Goal: Task Accomplishment & Management: Use online tool/utility

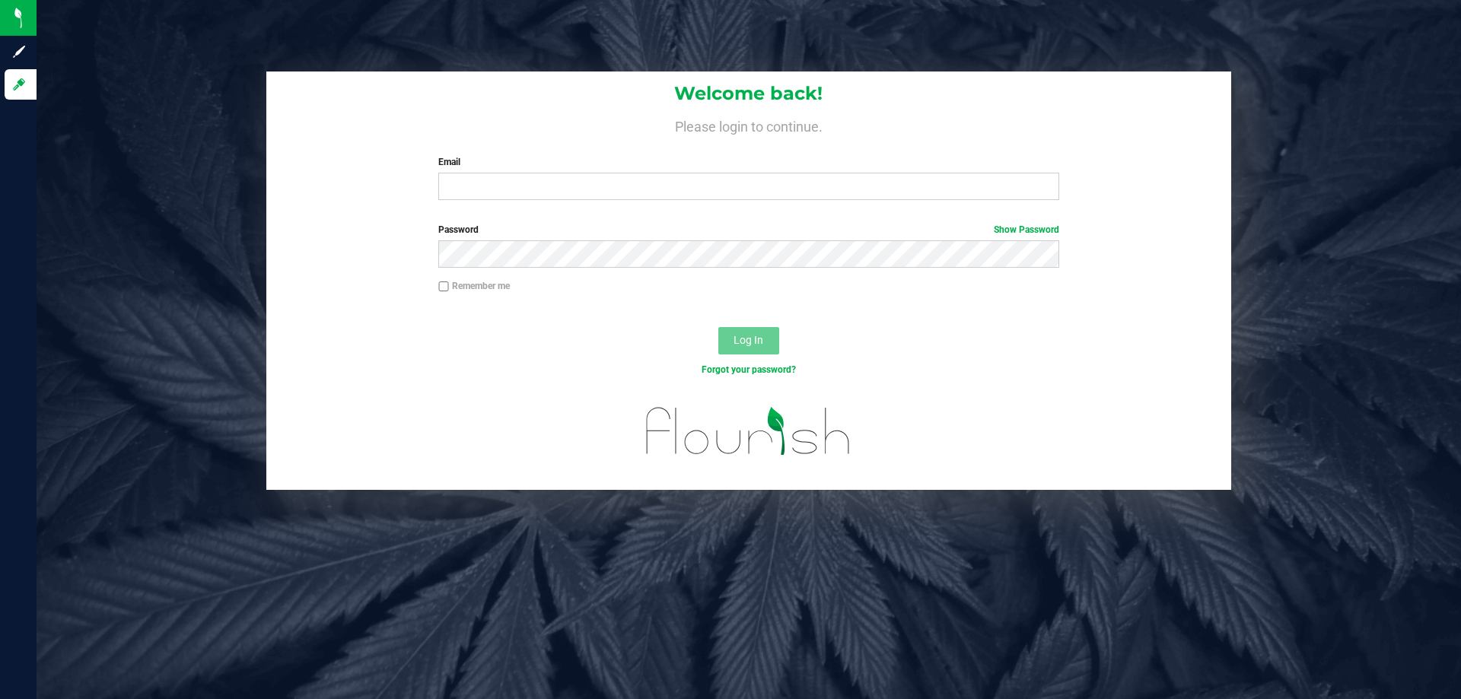
click at [518, 164] on label "Email" at bounding box center [748, 162] width 620 height 14
click at [518, 173] on input "Email" at bounding box center [748, 186] width 620 height 27
click at [535, 167] on label "Email" at bounding box center [748, 162] width 620 height 14
click at [535, 173] on input "Email" at bounding box center [748, 186] width 620 height 27
click at [536, 179] on input "Email" at bounding box center [748, 186] width 620 height 27
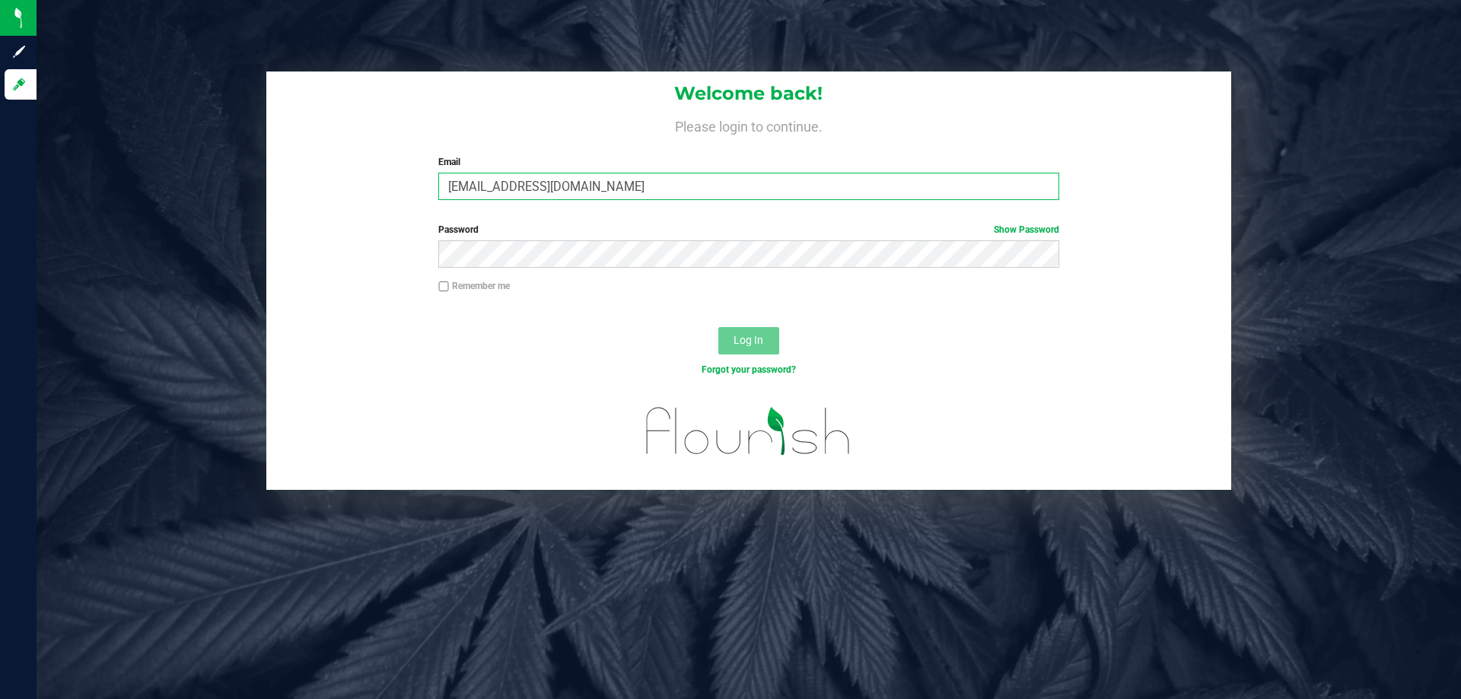
type input "[EMAIL_ADDRESS][DOMAIN_NAME]"
click at [718, 327] on button "Log In" at bounding box center [748, 340] width 61 height 27
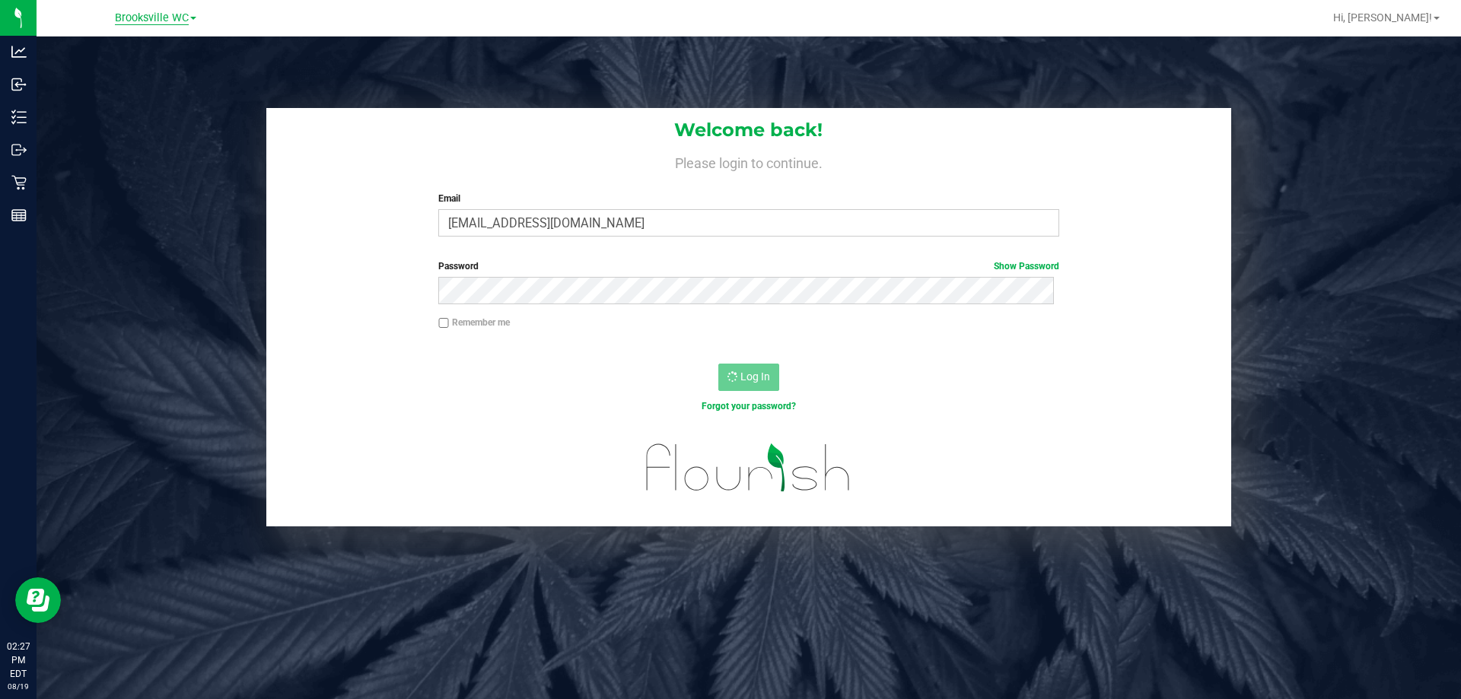
click at [141, 16] on span "Brooksville WC" at bounding box center [152, 18] width 74 height 14
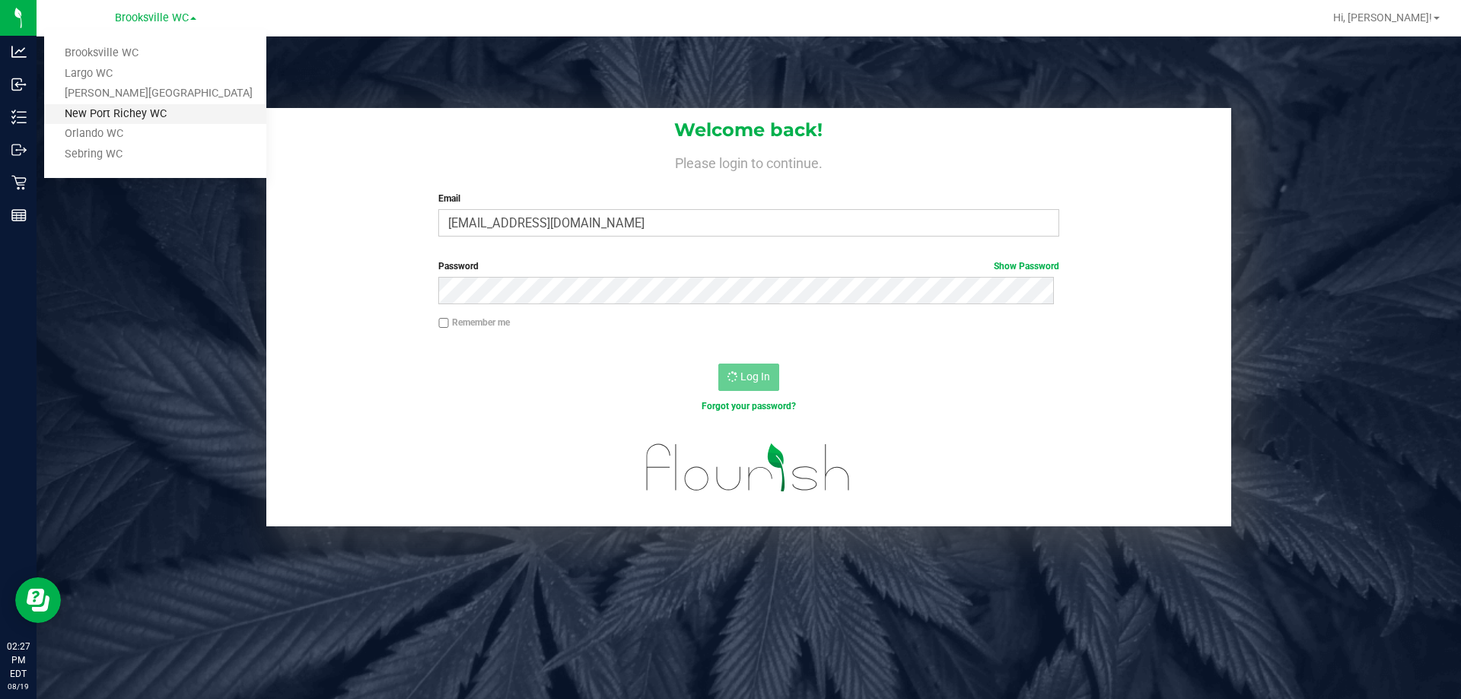
click at [112, 112] on link "New Port Richey WC" at bounding box center [155, 114] width 222 height 21
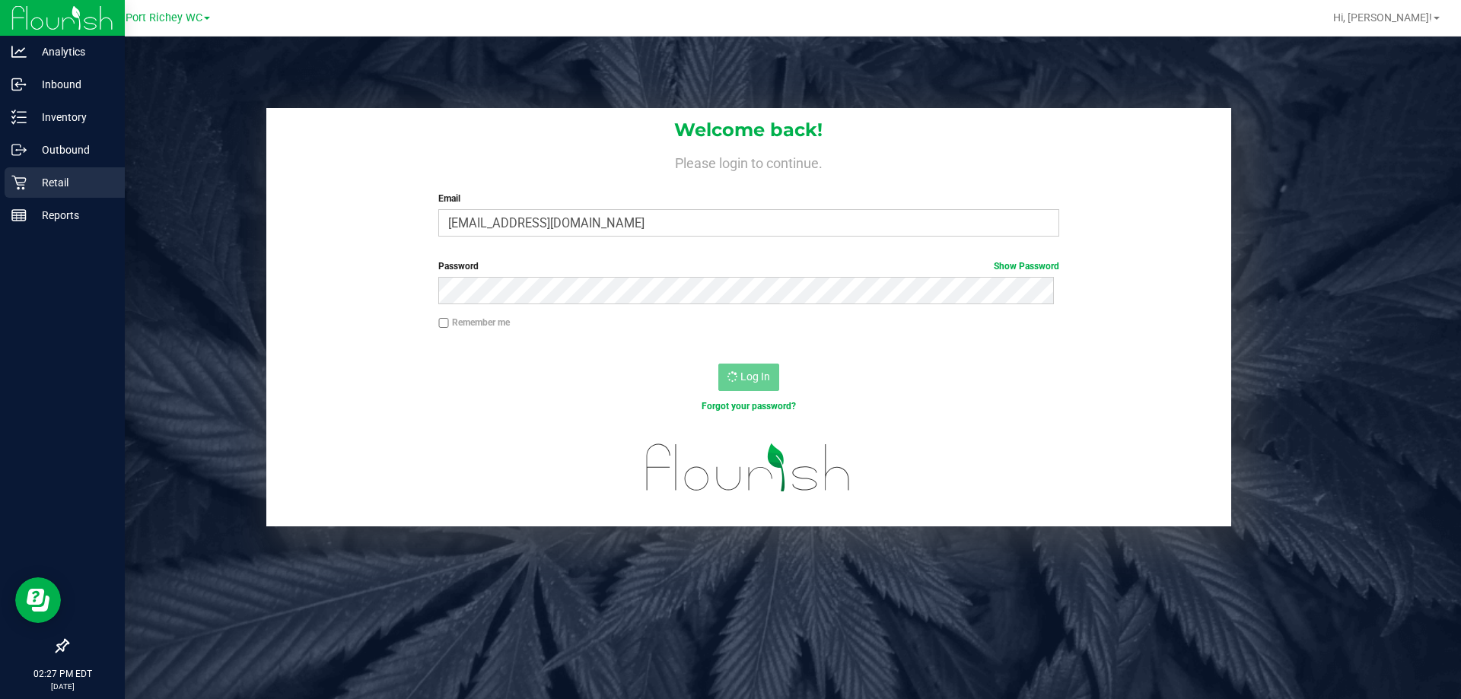
click at [24, 179] on icon at bounding box center [18, 182] width 15 height 15
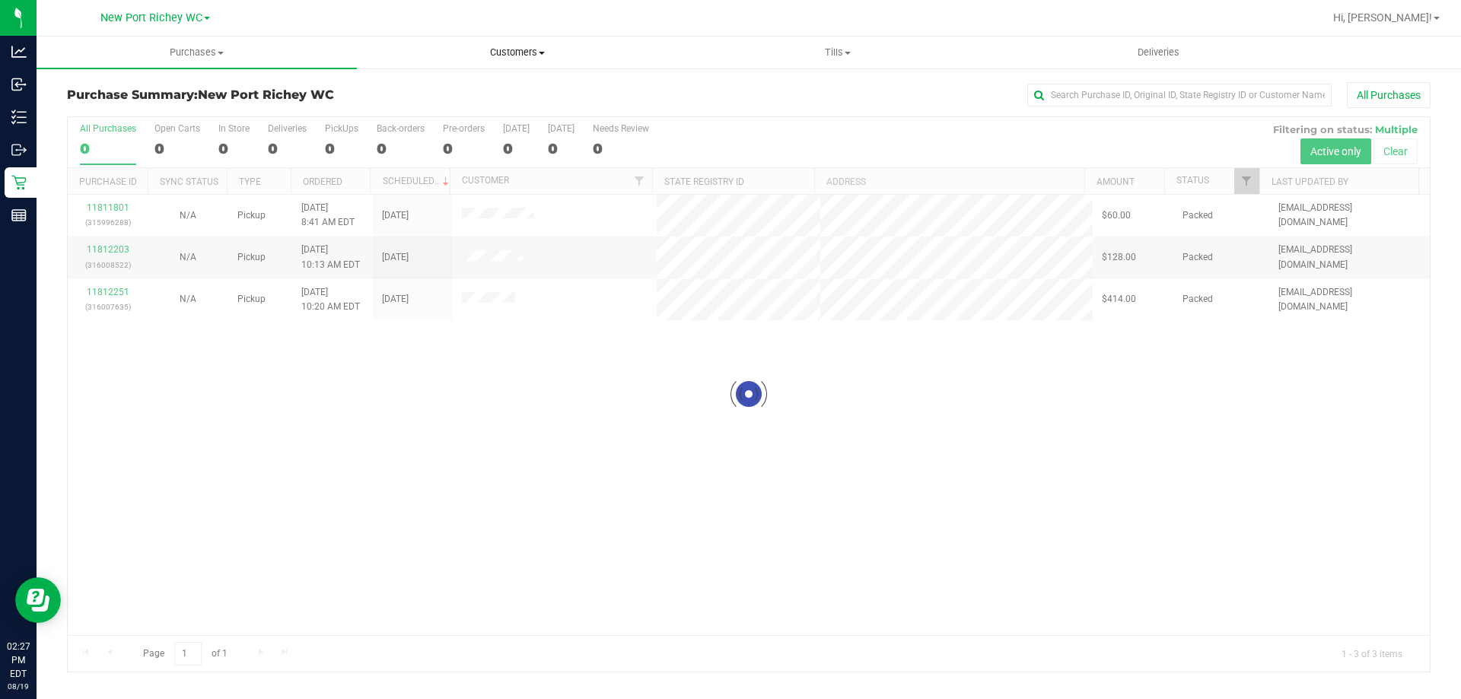
click at [494, 53] on span "Customers" at bounding box center [517, 53] width 319 height 14
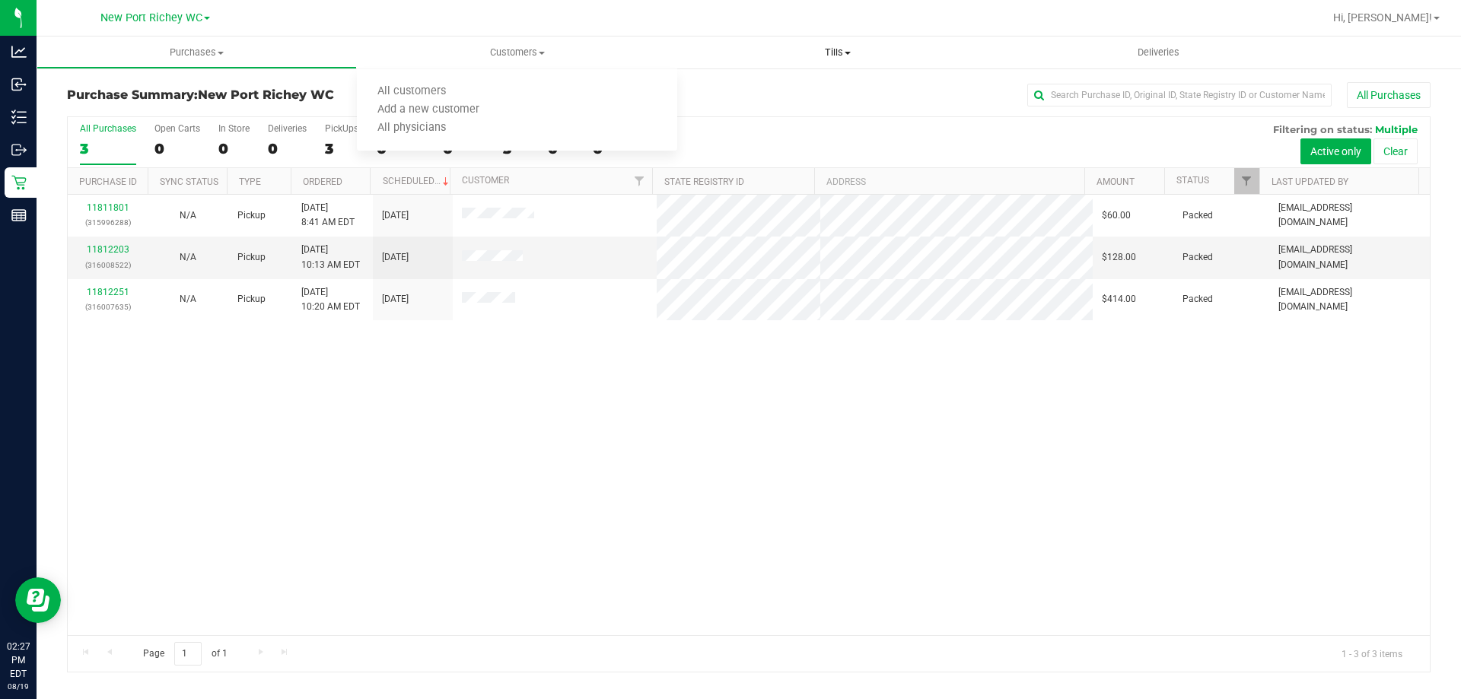
click at [849, 57] on span "Tills" at bounding box center [837, 53] width 319 height 14
click at [756, 90] on span "Manage tills" at bounding box center [728, 91] width 103 height 13
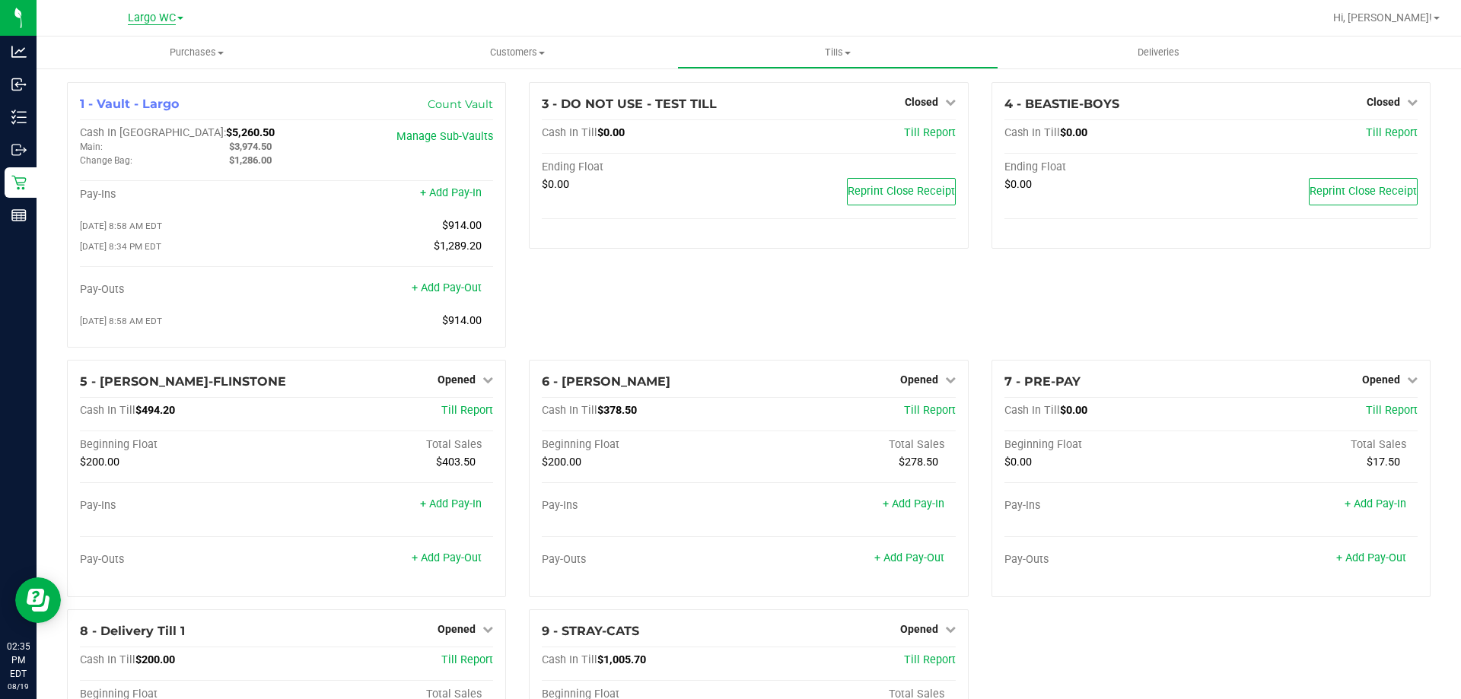
click at [175, 23] on span "Largo WC" at bounding box center [152, 18] width 48 height 14
click at [151, 117] on link "New Port Richey WC" at bounding box center [155, 114] width 222 height 21
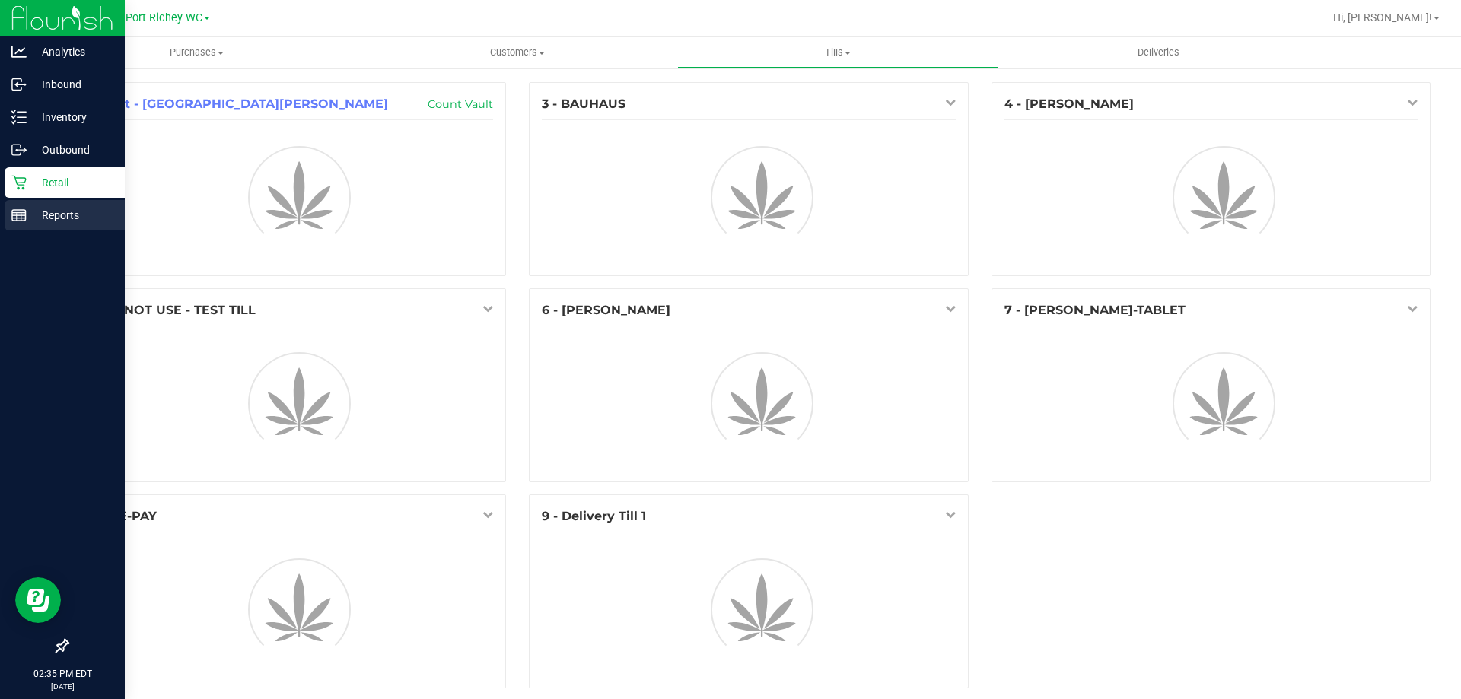
click at [18, 218] on line at bounding box center [19, 218] width 14 height 0
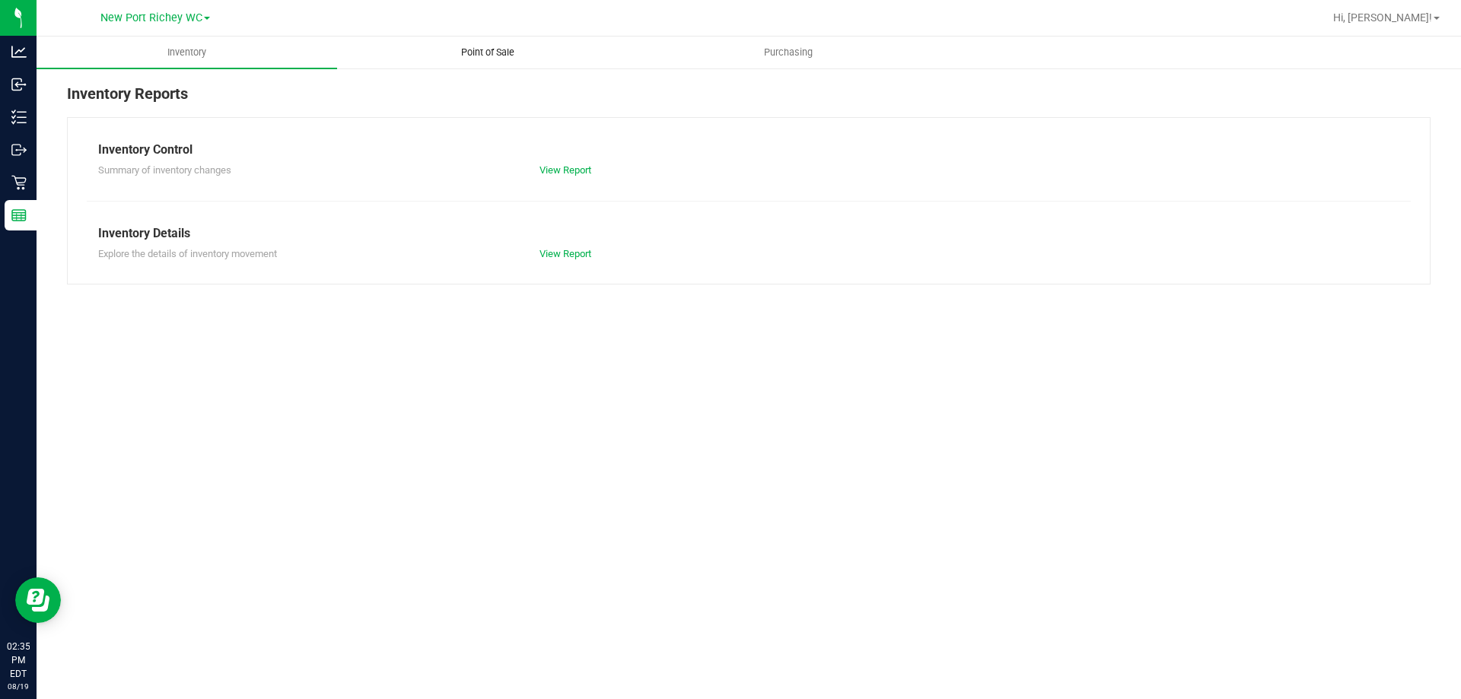
click at [513, 46] on span "Point of Sale" at bounding box center [487, 53] width 94 height 14
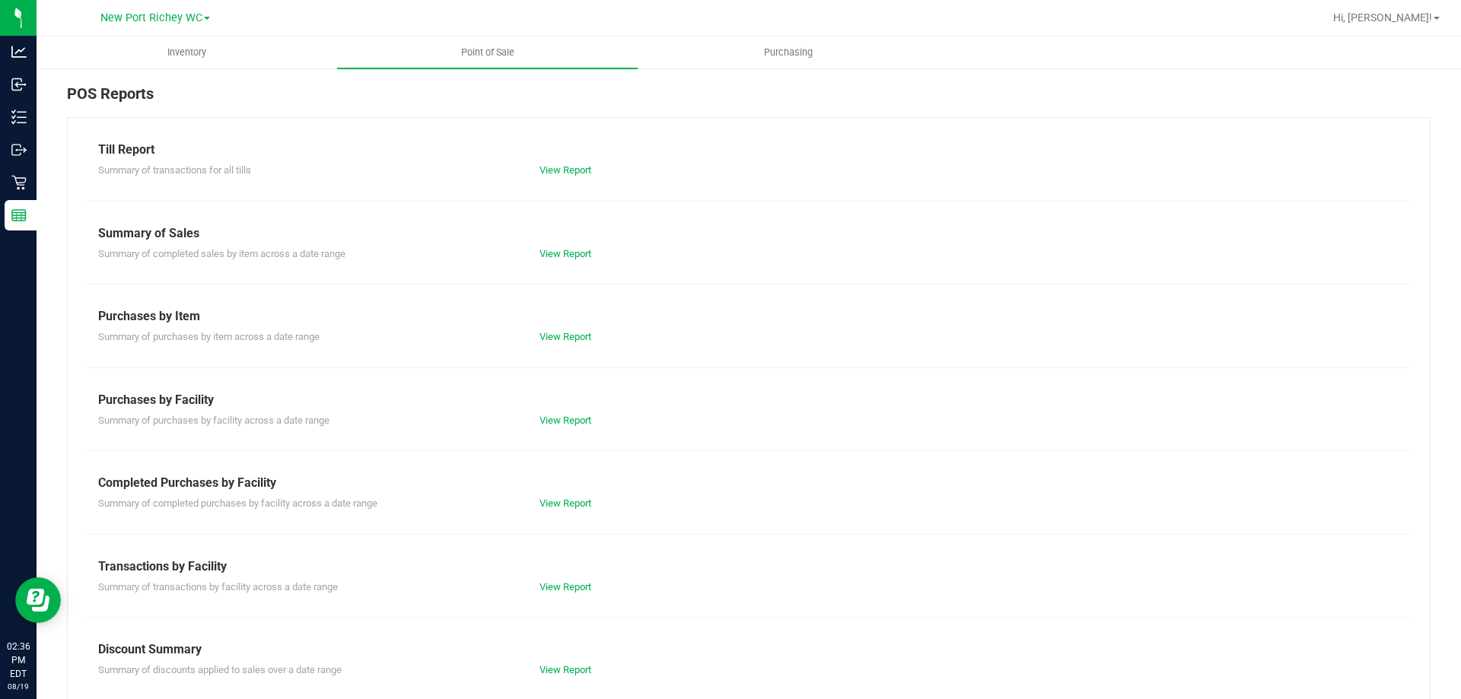
click at [567, 159] on div "Summary of transactions for all tills View Report" at bounding box center [749, 168] width 1324 height 19
click at [565, 170] on link "View Report" at bounding box center [565, 169] width 52 height 11
